Goal: Task Accomplishment & Management: Use online tool/utility

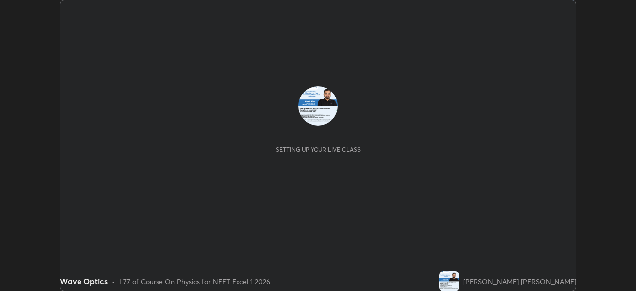
scroll to position [291, 635]
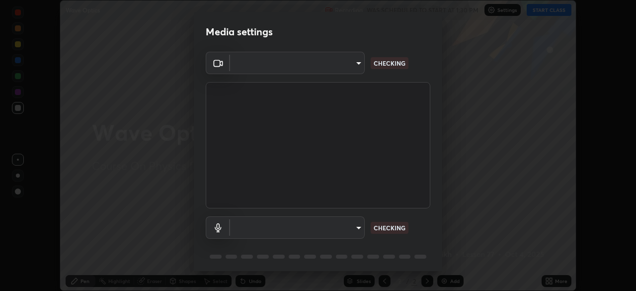
type input "d1f1c87bbf24324781002d6b2ed850fe6875ec3fc25f3d4742ef7ff0a2ef285a"
click at [347, 58] on body "Erase all Wave Optics Recording WAS SCHEDULED TO START AT 1:30 PM Settings STAR…" at bounding box center [318, 145] width 636 height 291
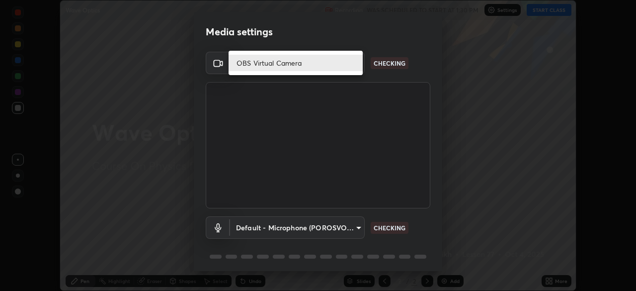
click at [341, 57] on li "OBS Virtual Camera" at bounding box center [296, 63] width 134 height 16
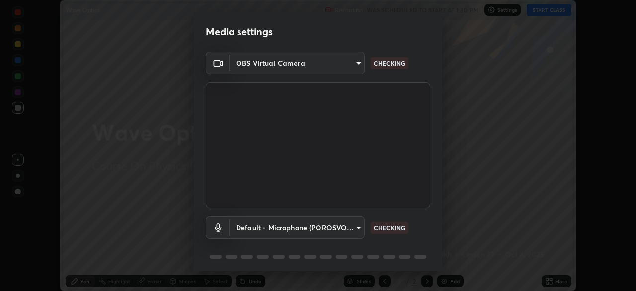
click at [334, 228] on body "Erase all Wave Optics Recording WAS SCHEDULED TO START AT 1:30 PM Settings STAR…" at bounding box center [318, 145] width 636 height 291
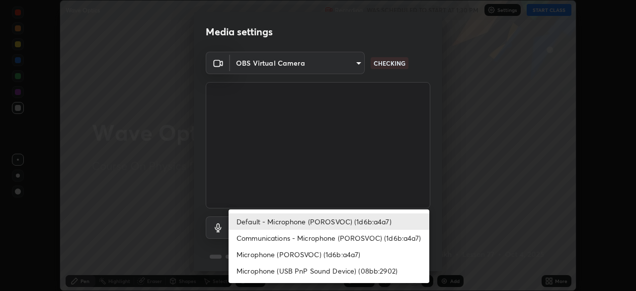
click at [338, 256] on li "Microphone (POROSVOC) (1d6b:a4a7)" at bounding box center [329, 254] width 201 height 16
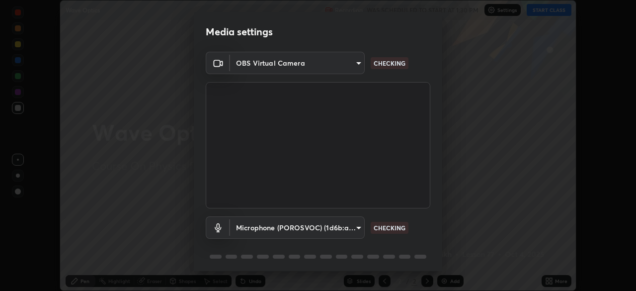
type input "d1f10dd9dba88dce72239e95fb5d360717a7f6b9e8d8a14426a6a3d98c156cd4"
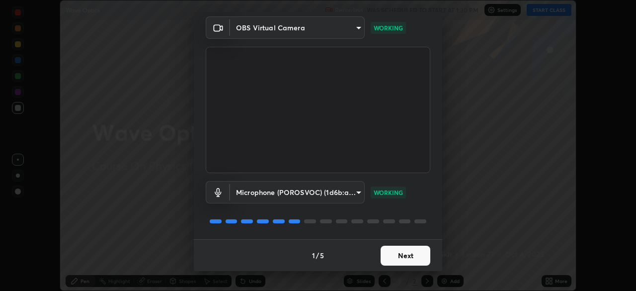
click at [404, 248] on button "Next" at bounding box center [406, 255] width 50 height 20
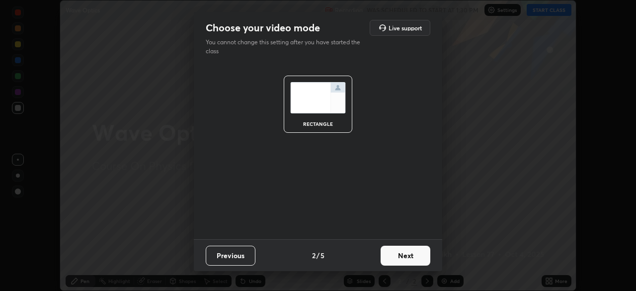
scroll to position [0, 0]
click at [410, 252] on button "Next" at bounding box center [406, 255] width 50 height 20
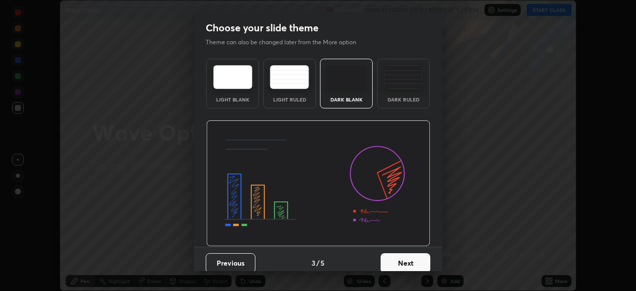
click at [422, 256] on button "Next" at bounding box center [406, 263] width 50 height 20
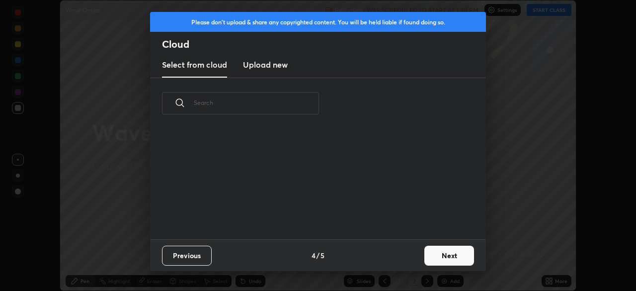
click at [450, 256] on button "Next" at bounding box center [449, 255] width 50 height 20
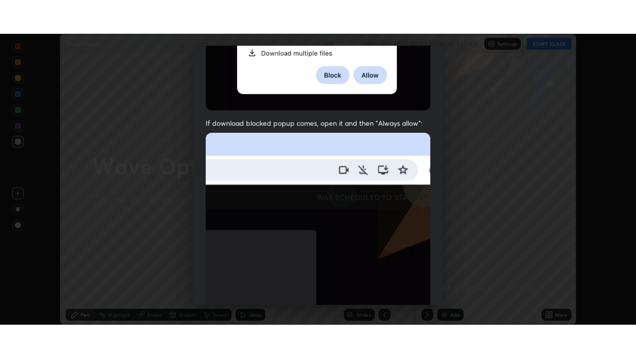
scroll to position [238, 0]
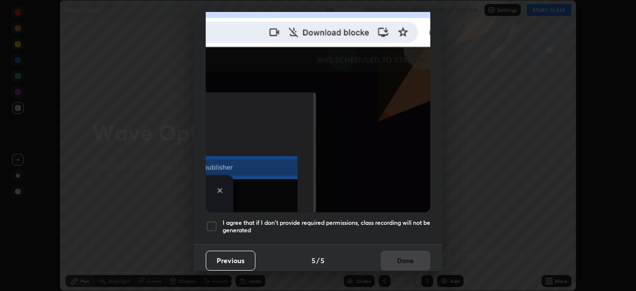
click at [211, 223] on div at bounding box center [212, 226] width 12 height 12
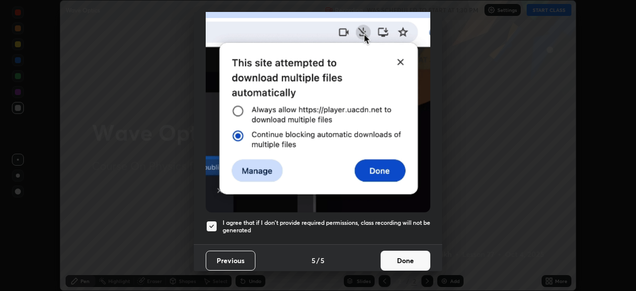
click at [401, 251] on button "Done" at bounding box center [406, 260] width 50 height 20
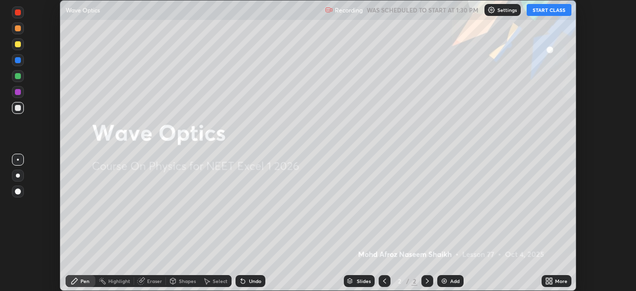
click at [545, 10] on button "START CLASS" at bounding box center [549, 10] width 45 height 12
click at [550, 283] on icon at bounding box center [550, 282] width 2 height 2
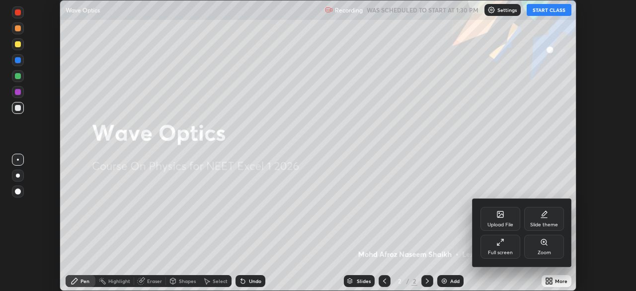
click at [514, 240] on div "Full screen" at bounding box center [500, 246] width 40 height 24
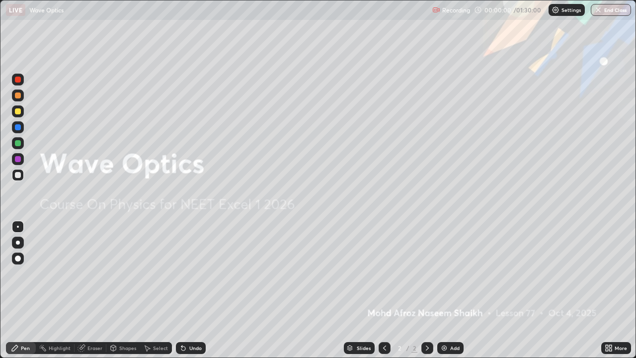
scroll to position [358, 636]
click at [443, 290] on img at bounding box center [444, 348] width 8 height 8
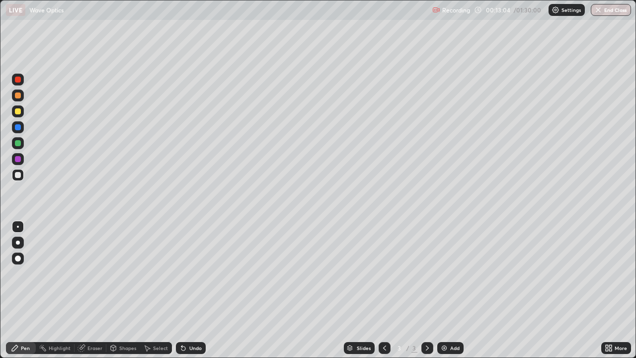
click at [20, 112] on div at bounding box center [18, 111] width 6 height 6
click at [17, 173] on div at bounding box center [18, 175] width 6 height 6
click at [17, 176] on div at bounding box center [18, 175] width 6 height 6
click at [384, 290] on icon at bounding box center [385, 348] width 8 height 8
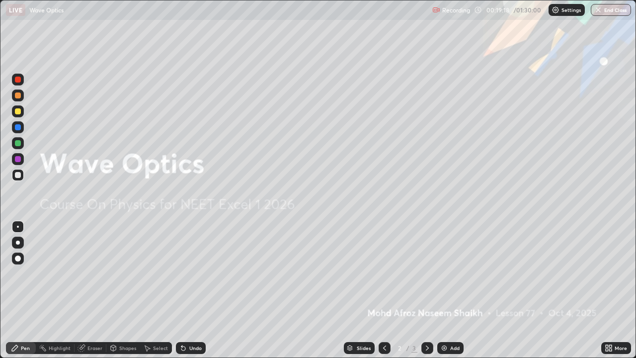
click at [442, 290] on img at bounding box center [444, 348] width 8 height 8
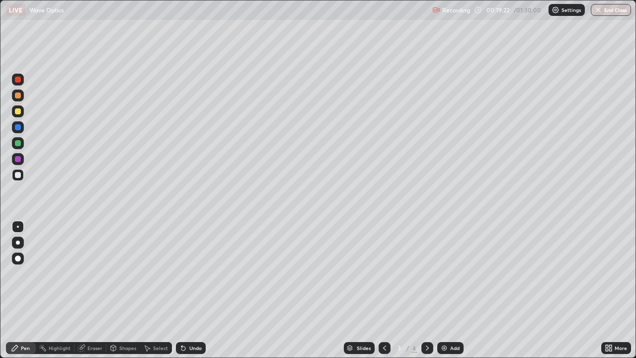
click at [17, 112] on div at bounding box center [18, 111] width 6 height 6
click at [20, 170] on div at bounding box center [18, 175] width 12 height 12
click at [181, 290] on icon at bounding box center [183, 348] width 4 height 4
click at [181, 290] on div "Undo" at bounding box center [191, 348] width 30 height 12
click at [182, 290] on icon at bounding box center [183, 348] width 4 height 4
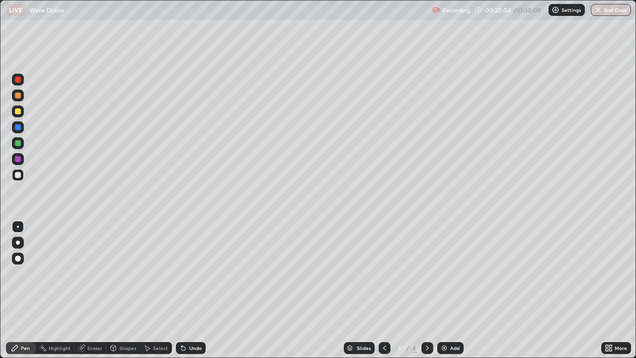
click at [182, 290] on icon at bounding box center [183, 348] width 4 height 4
click at [17, 112] on div at bounding box center [18, 111] width 6 height 6
click at [181, 290] on icon at bounding box center [183, 348] width 4 height 4
click at [181, 290] on icon at bounding box center [181, 345] width 1 height 1
click at [183, 290] on icon at bounding box center [183, 348] width 4 height 4
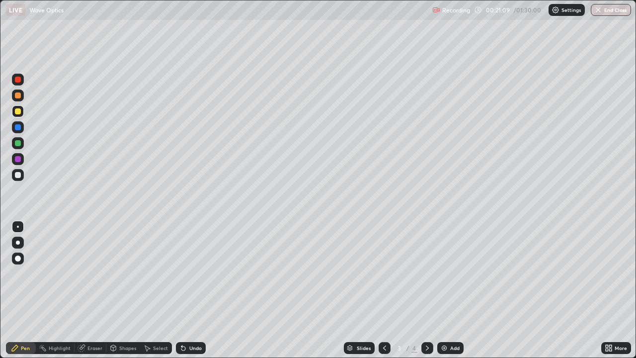
click at [193, 290] on div "Undo" at bounding box center [191, 348] width 30 height 12
click at [187, 290] on div "Undo" at bounding box center [191, 348] width 30 height 12
click at [188, 290] on div "Undo" at bounding box center [191, 348] width 30 height 12
click at [189, 290] on div "Undo" at bounding box center [195, 347] width 12 height 5
click at [149, 290] on icon at bounding box center [147, 348] width 8 height 8
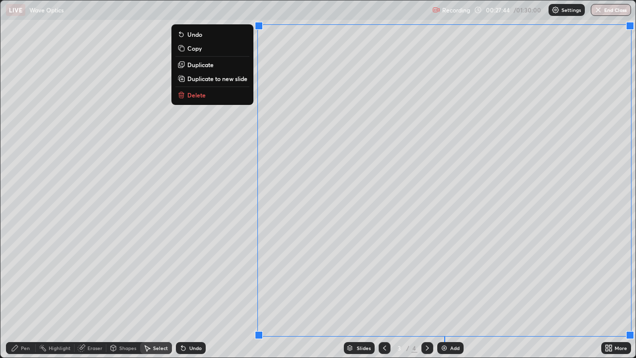
click at [229, 290] on div "0 ° Undo Copy Duplicate Duplicate to new slide Delete" at bounding box center [317, 178] width 635 height 357
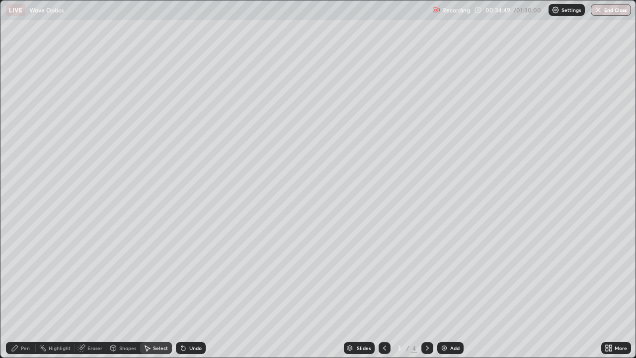
click at [430, 290] on div at bounding box center [427, 348] width 12 height 12
click at [27, 290] on div "Pen" at bounding box center [25, 347] width 9 height 5
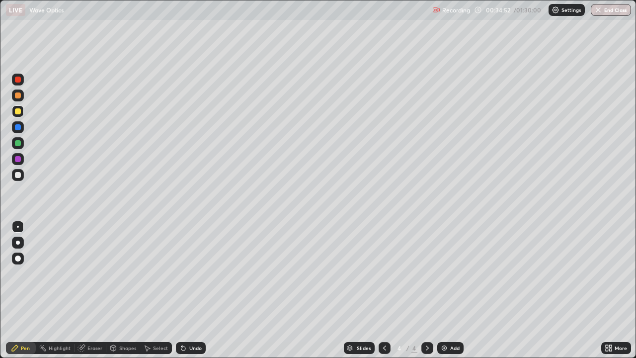
click at [15, 179] on div at bounding box center [18, 175] width 12 height 12
click at [181, 290] on icon at bounding box center [183, 348] width 4 height 4
click at [181, 290] on icon at bounding box center [181, 345] width 1 height 1
click at [186, 290] on div "Undo" at bounding box center [191, 348] width 30 height 12
click at [22, 113] on div at bounding box center [18, 111] width 12 height 12
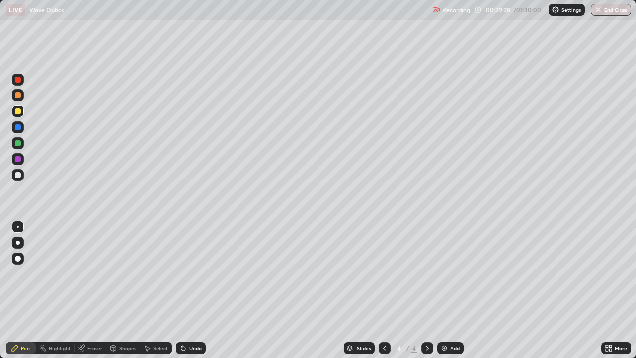
click at [151, 290] on div "Select" at bounding box center [156, 348] width 32 height 12
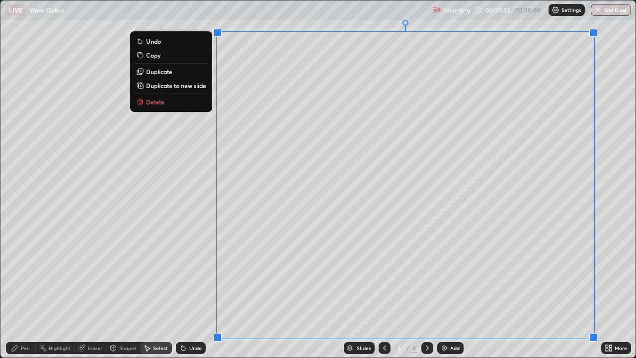
click at [196, 83] on p "Duplicate to new slide" at bounding box center [176, 85] width 60 height 8
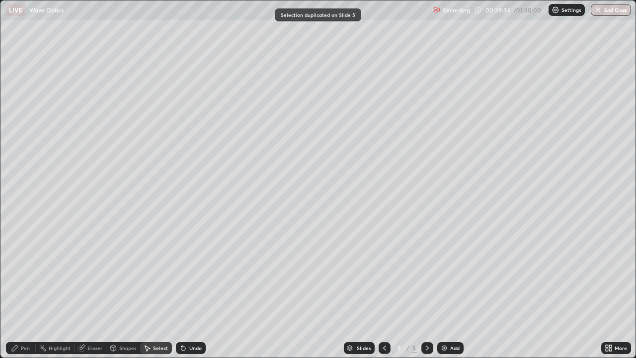
click at [97, 290] on div "Eraser" at bounding box center [91, 348] width 32 height 12
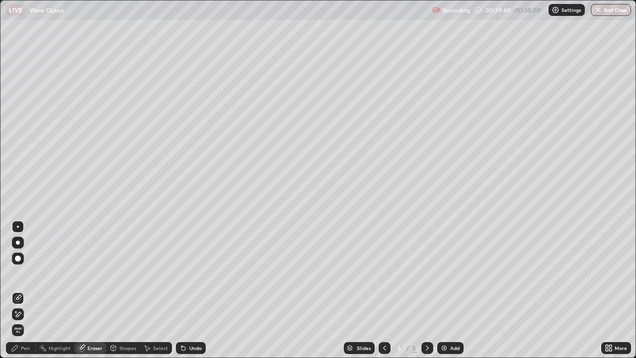
click at [26, 290] on div "Pen" at bounding box center [21, 348] width 30 height 12
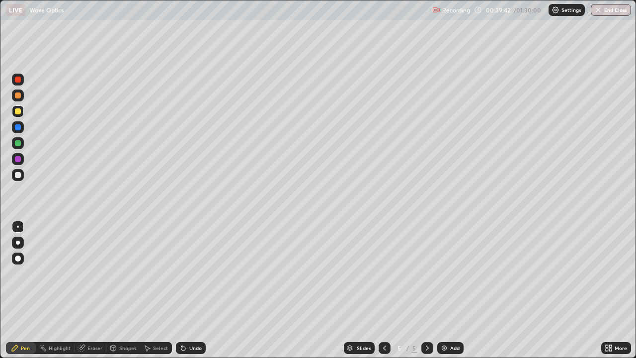
click at [20, 111] on div at bounding box center [18, 111] width 6 height 6
click at [18, 172] on div at bounding box center [18, 175] width 6 height 6
click at [19, 97] on div at bounding box center [18, 95] width 6 height 6
click at [17, 177] on div at bounding box center [18, 175] width 6 height 6
click at [181, 290] on icon at bounding box center [183, 348] width 4 height 4
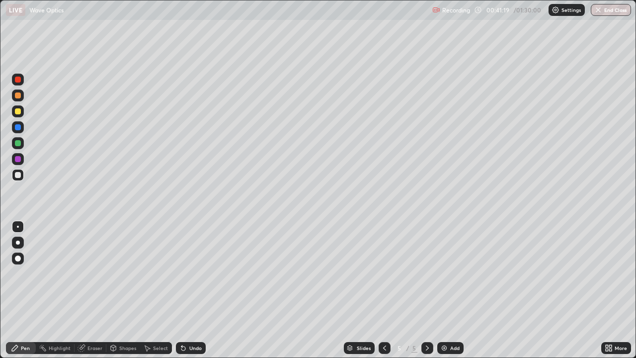
click at [181, 290] on icon at bounding box center [183, 348] width 4 height 4
click at [181, 290] on icon at bounding box center [181, 345] width 1 height 1
click at [183, 290] on icon at bounding box center [183, 348] width 4 height 4
click at [180, 290] on icon at bounding box center [183, 348] width 8 height 8
